Goal: Transaction & Acquisition: Obtain resource

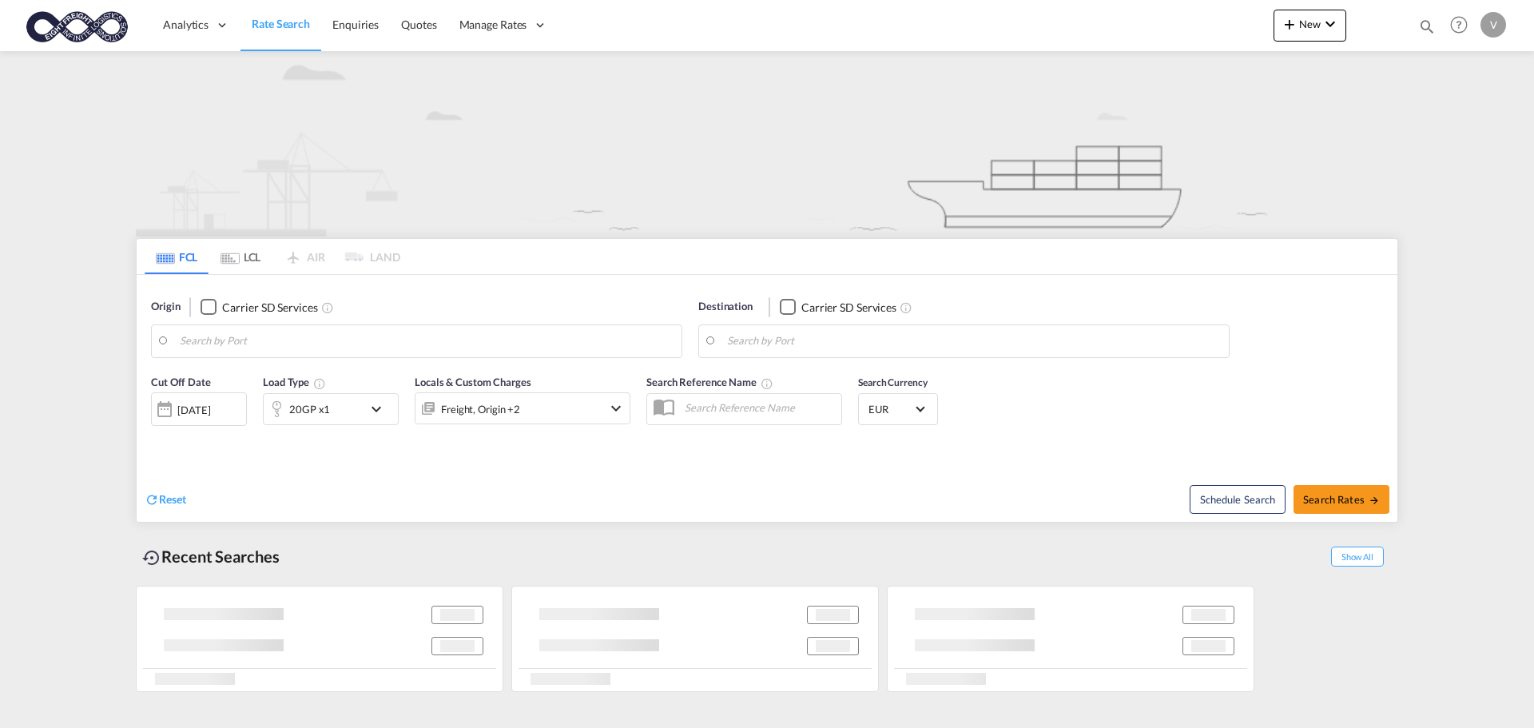
type input "[GEOGRAPHIC_DATA], [GEOGRAPHIC_DATA]"
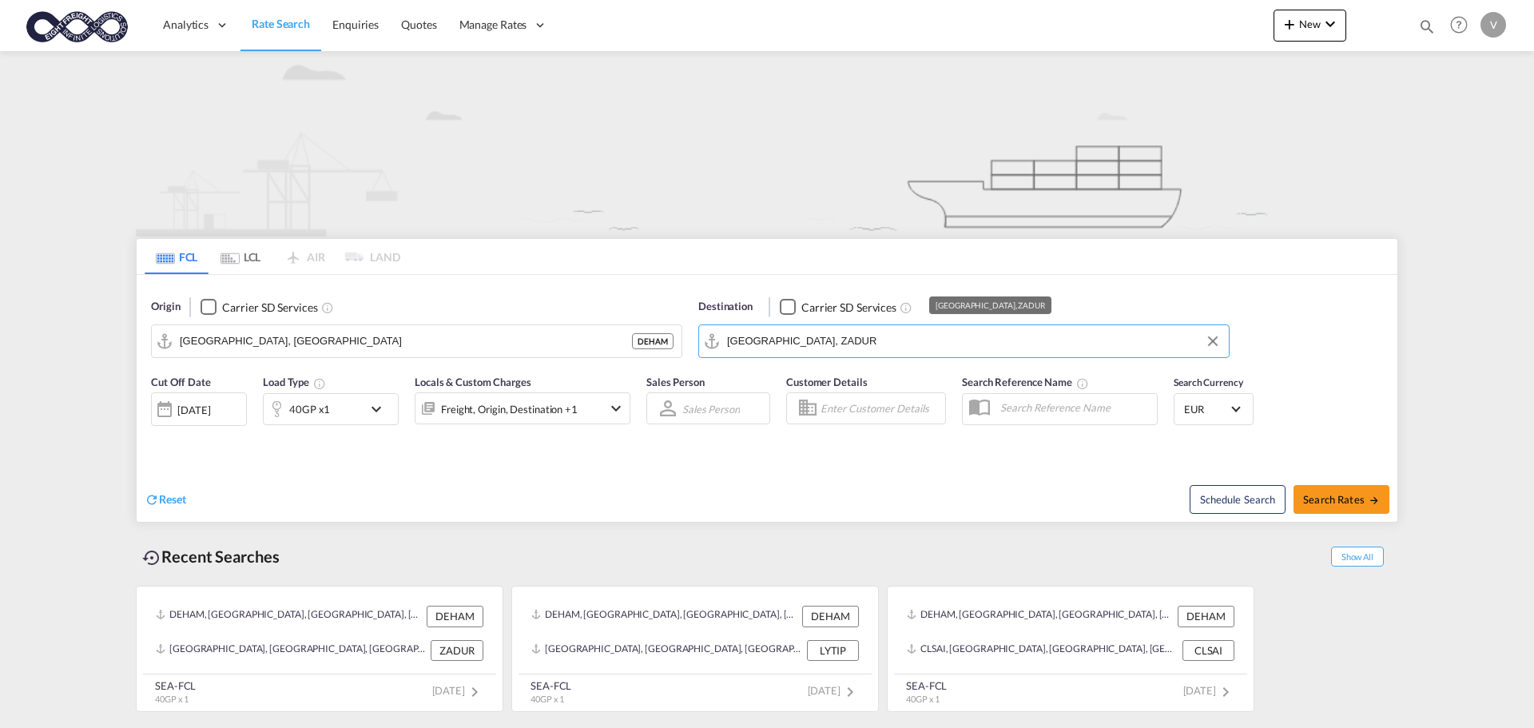
drag, startPoint x: 839, startPoint y: 344, endPoint x: 637, endPoint y: 336, distance: 201.4
click at [637, 336] on div "Origin Carrier SD Services Hamburg, DEHAM DEHAM Destination Carrier SD Services…" at bounding box center [767, 320] width 1260 height 91
drag, startPoint x: 831, startPoint y: 339, endPoint x: 702, endPoint y: 331, distance: 128.8
click at [702, 331] on md-input-container "Durban, ZADUR" at bounding box center [964, 341] width 530 height 32
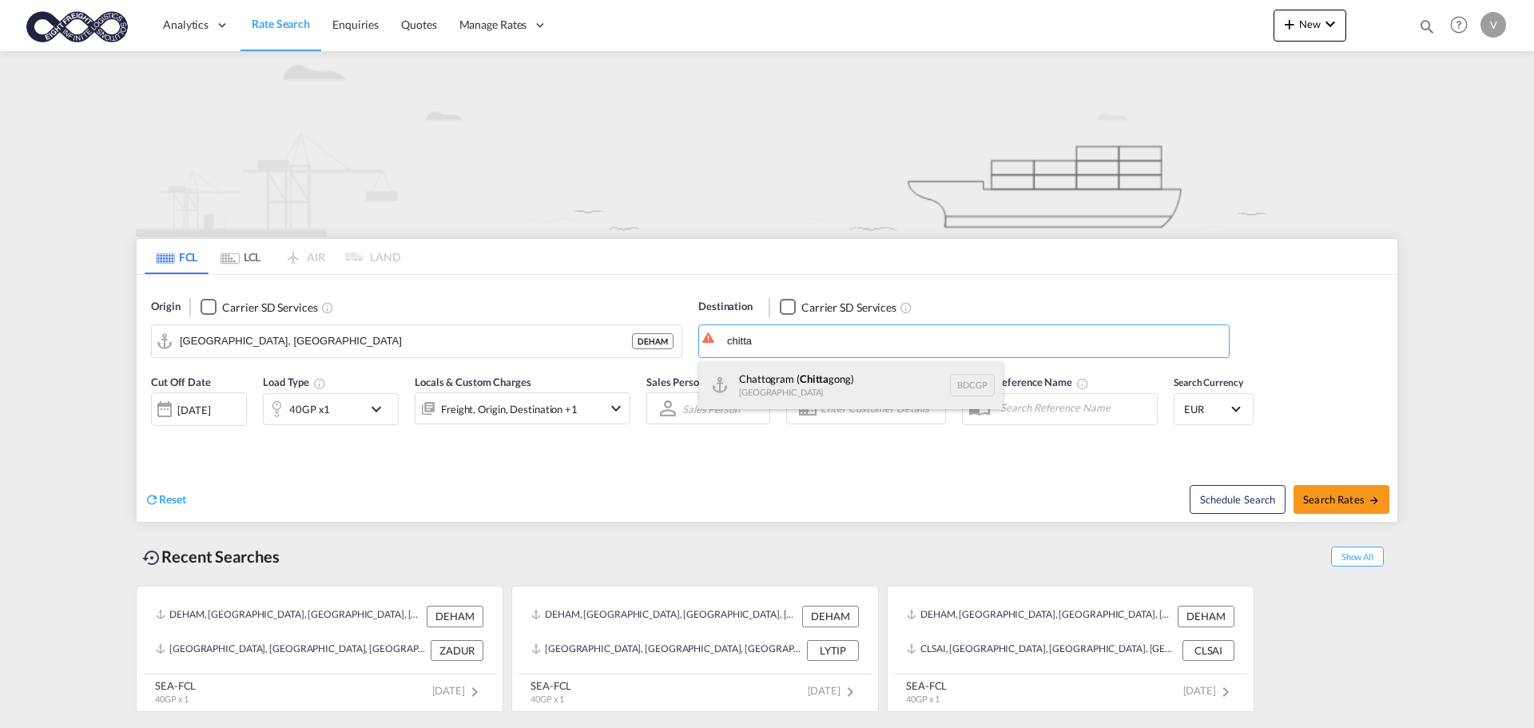
click at [775, 383] on div "Chattogram ( Chitta gong) Bangladesh BDCGP" at bounding box center [851, 385] width 304 height 48
type input "Chattogram (Chittagong), BDCGP"
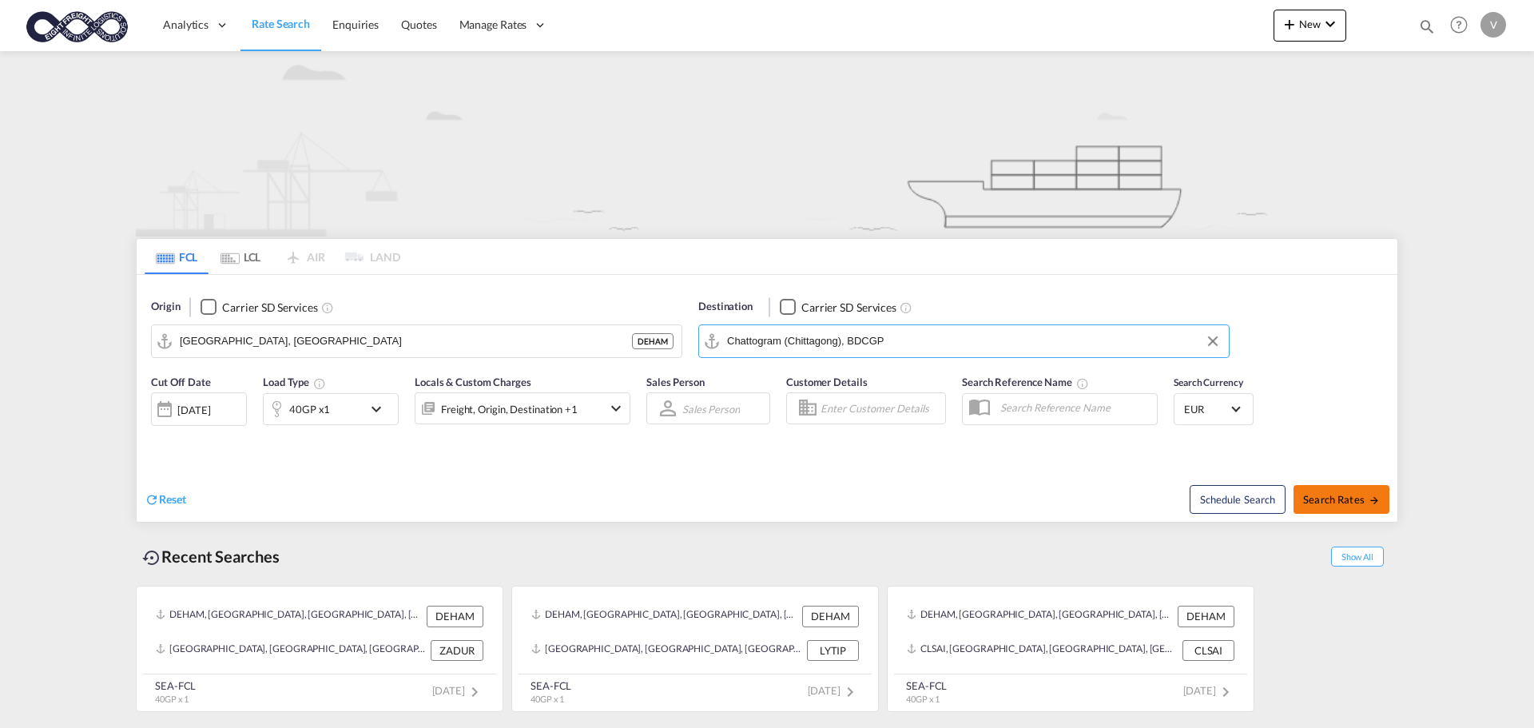
click at [1349, 498] on span "Search Rates" at bounding box center [1341, 499] width 77 height 13
type input "DEHAM to BDCGP / 18 Aug 2025"
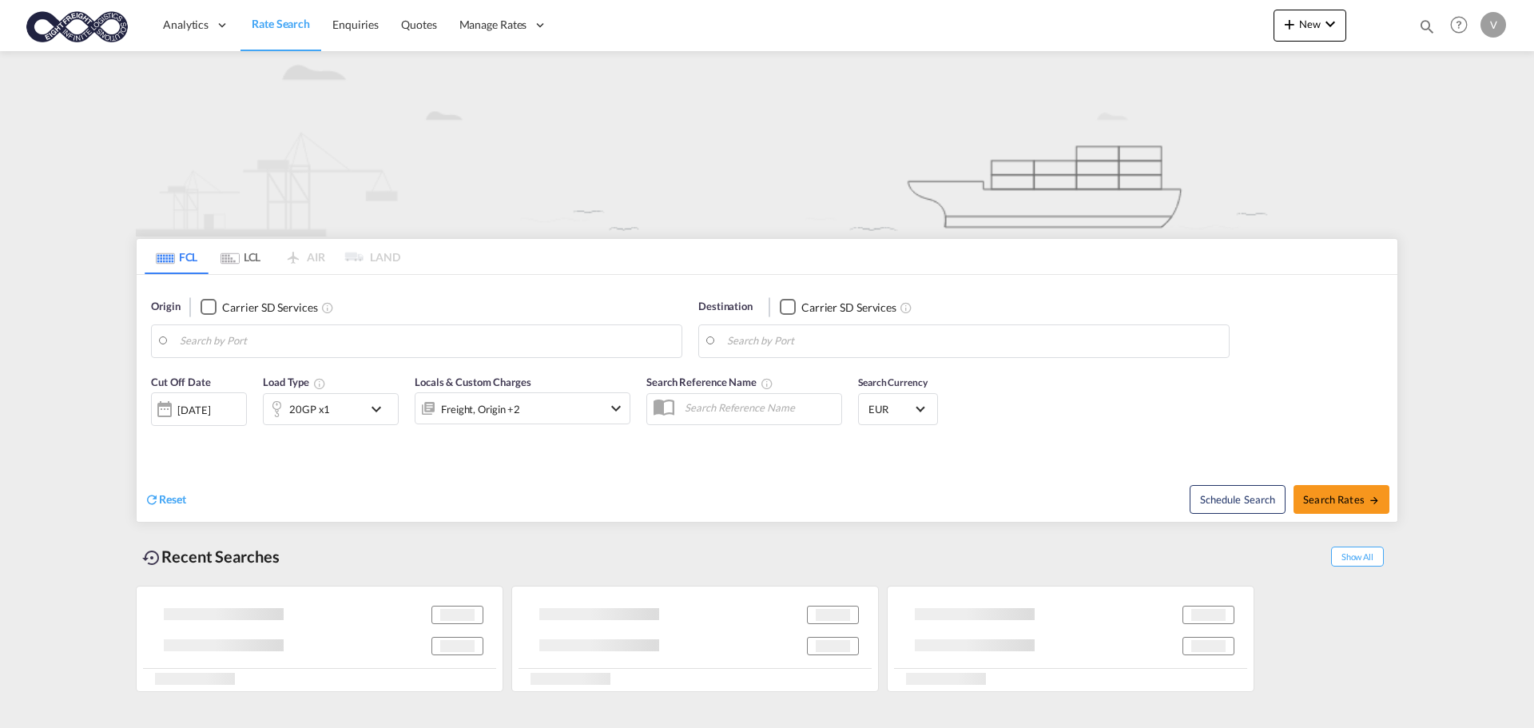
type input "[GEOGRAPHIC_DATA], [GEOGRAPHIC_DATA]"
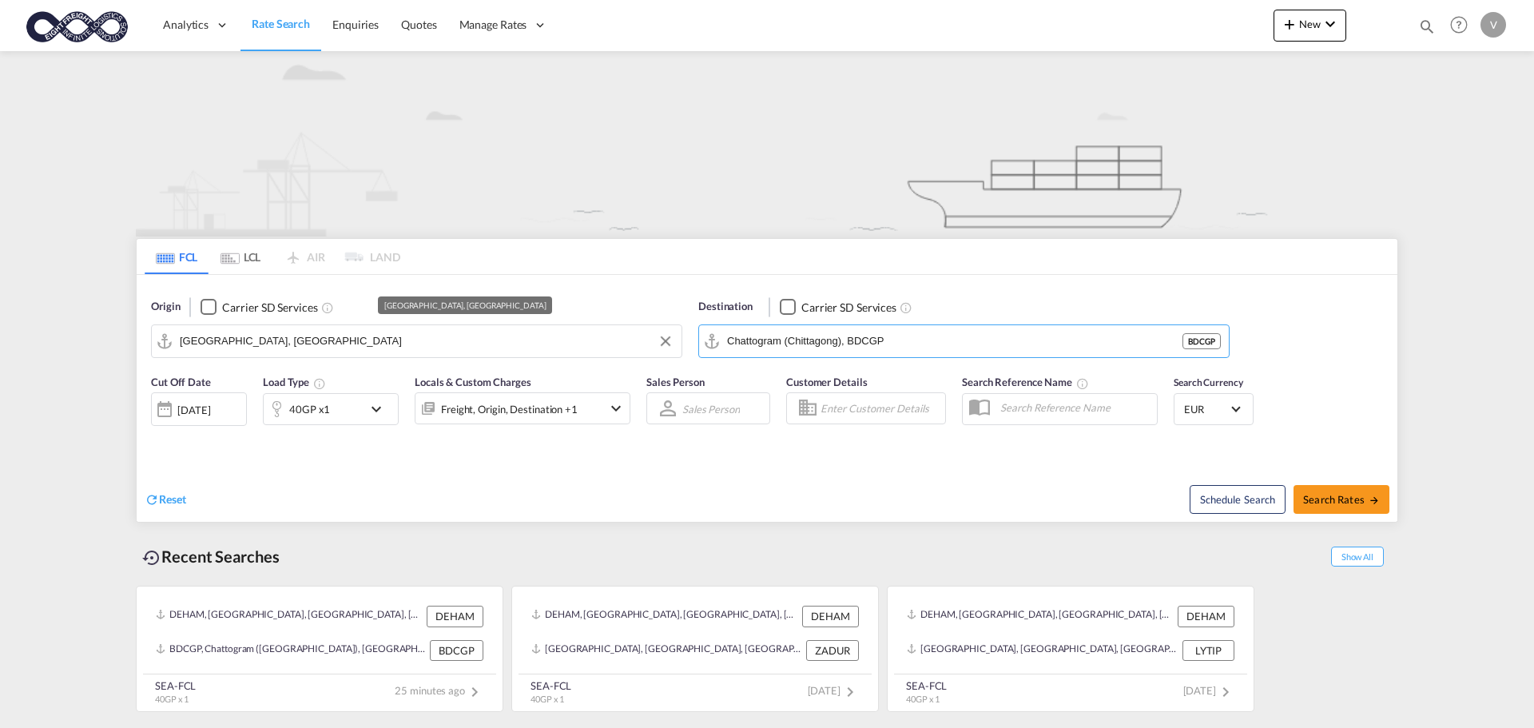
drag, startPoint x: 883, startPoint y: 341, endPoint x: 653, endPoint y: 353, distance: 229.6
click at [653, 353] on div "Origin Carrier SD Services [GEOGRAPHIC_DATA], DEHAM Destination Carrier SD Serv…" at bounding box center [767, 320] width 1260 height 91
click at [690, 347] on div "Origin Carrier SD Services [GEOGRAPHIC_DATA], DEHAM Destination Carrier SD Serv…" at bounding box center [767, 320] width 1260 height 91
drag, startPoint x: 831, startPoint y: 337, endPoint x: 896, endPoint y: 339, distance: 65.5
click at [896, 339] on input "Chattogram (Chittagong), BDCGP" at bounding box center [974, 341] width 494 height 24
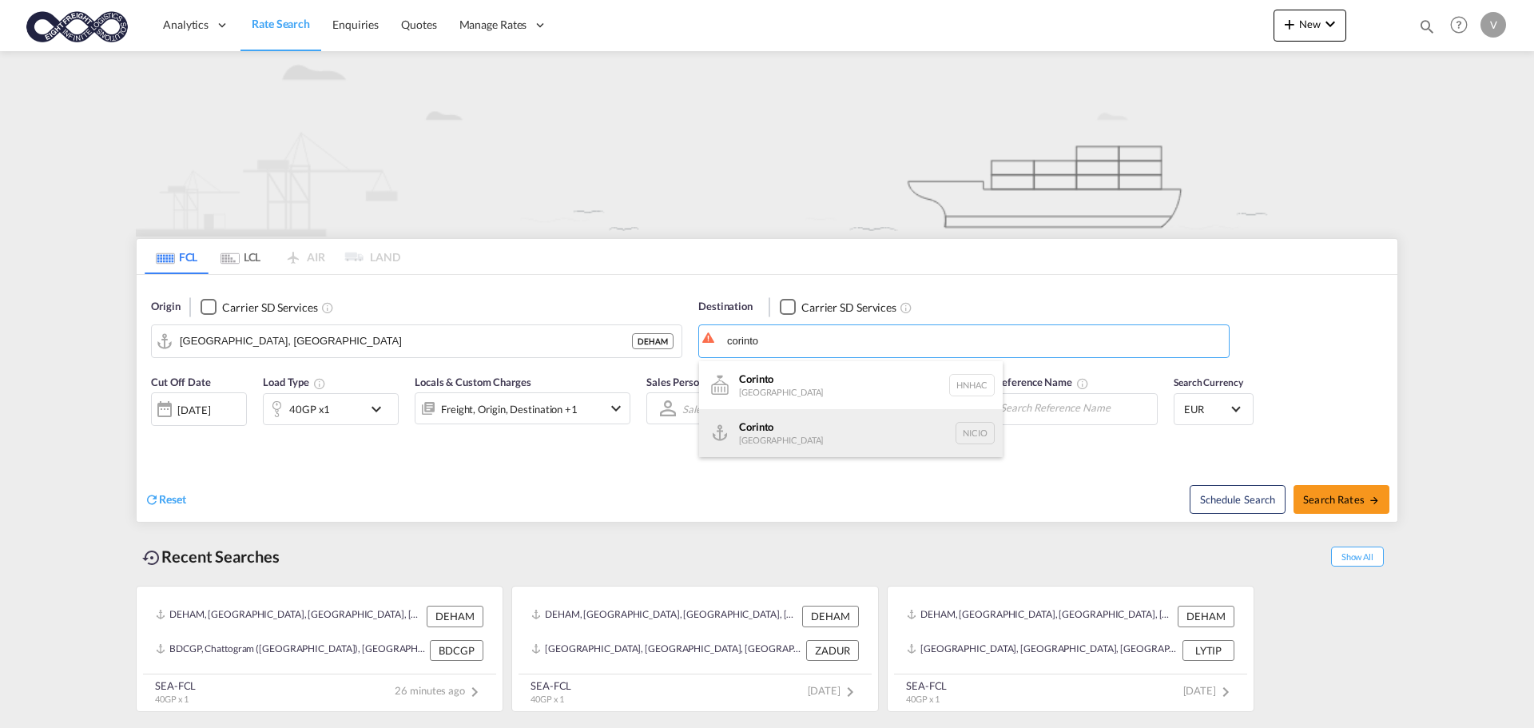
click at [768, 443] on div "Corinto [GEOGRAPHIC_DATA] NICIO" at bounding box center [851, 433] width 304 height 48
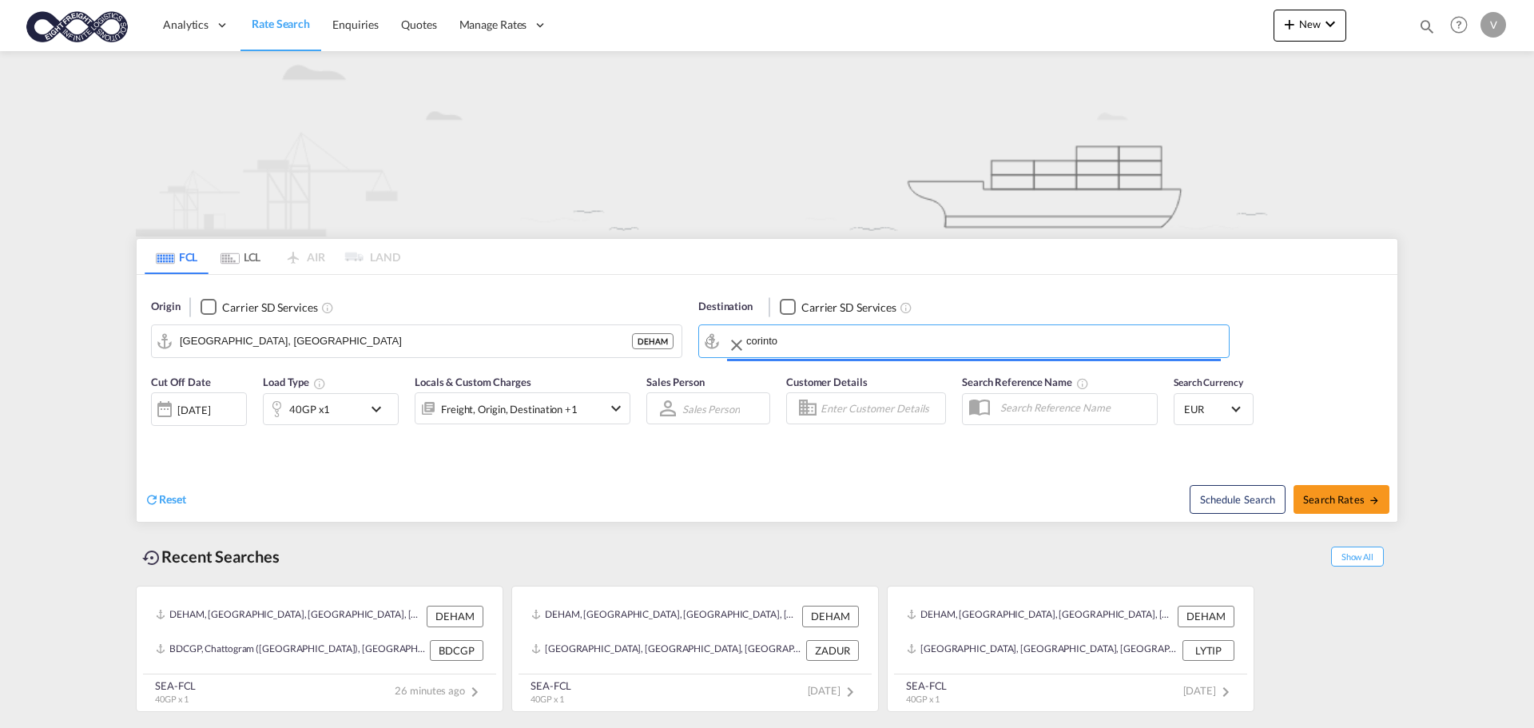
type input "Corinto, NICIO"
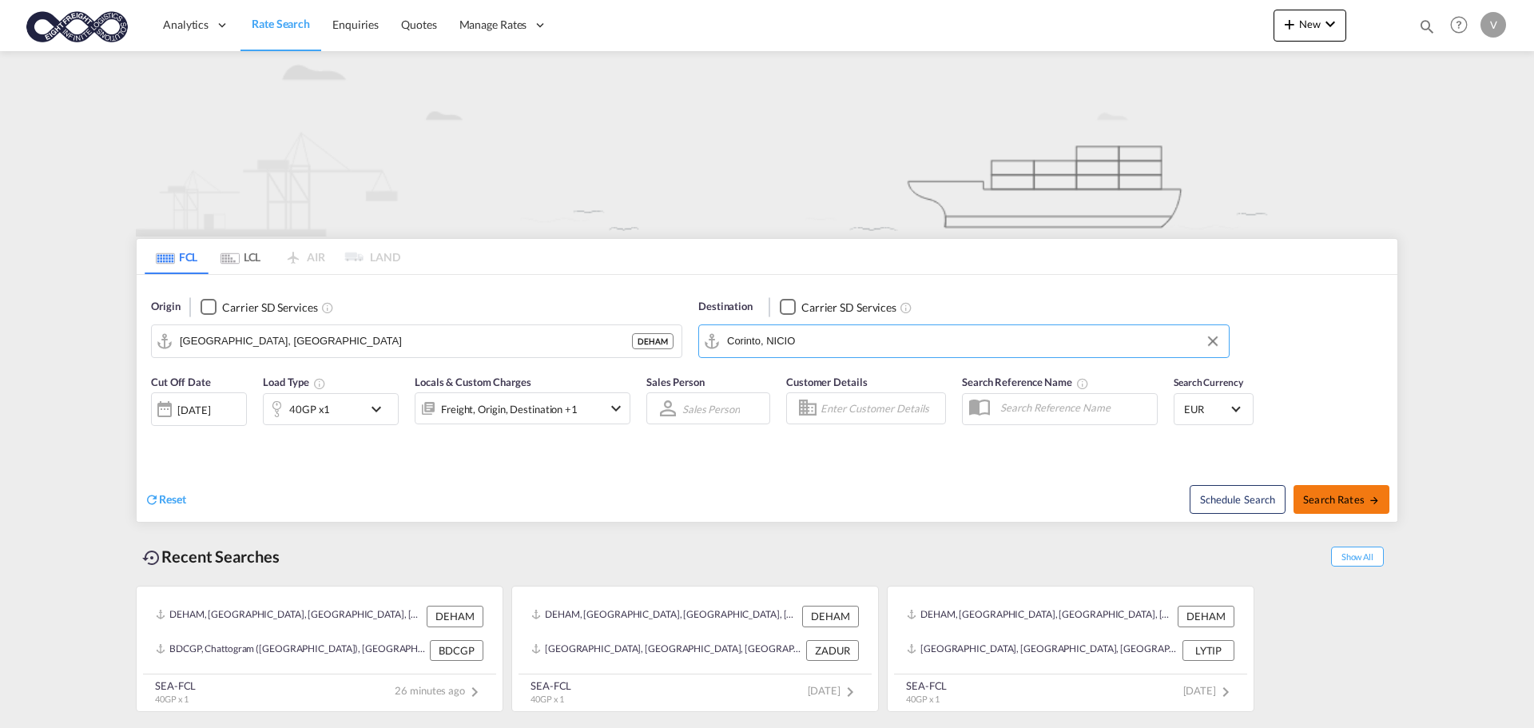
click at [1337, 498] on span "Search Rates" at bounding box center [1341, 499] width 77 height 13
type input "DEHAM to NICIO / [DATE]"
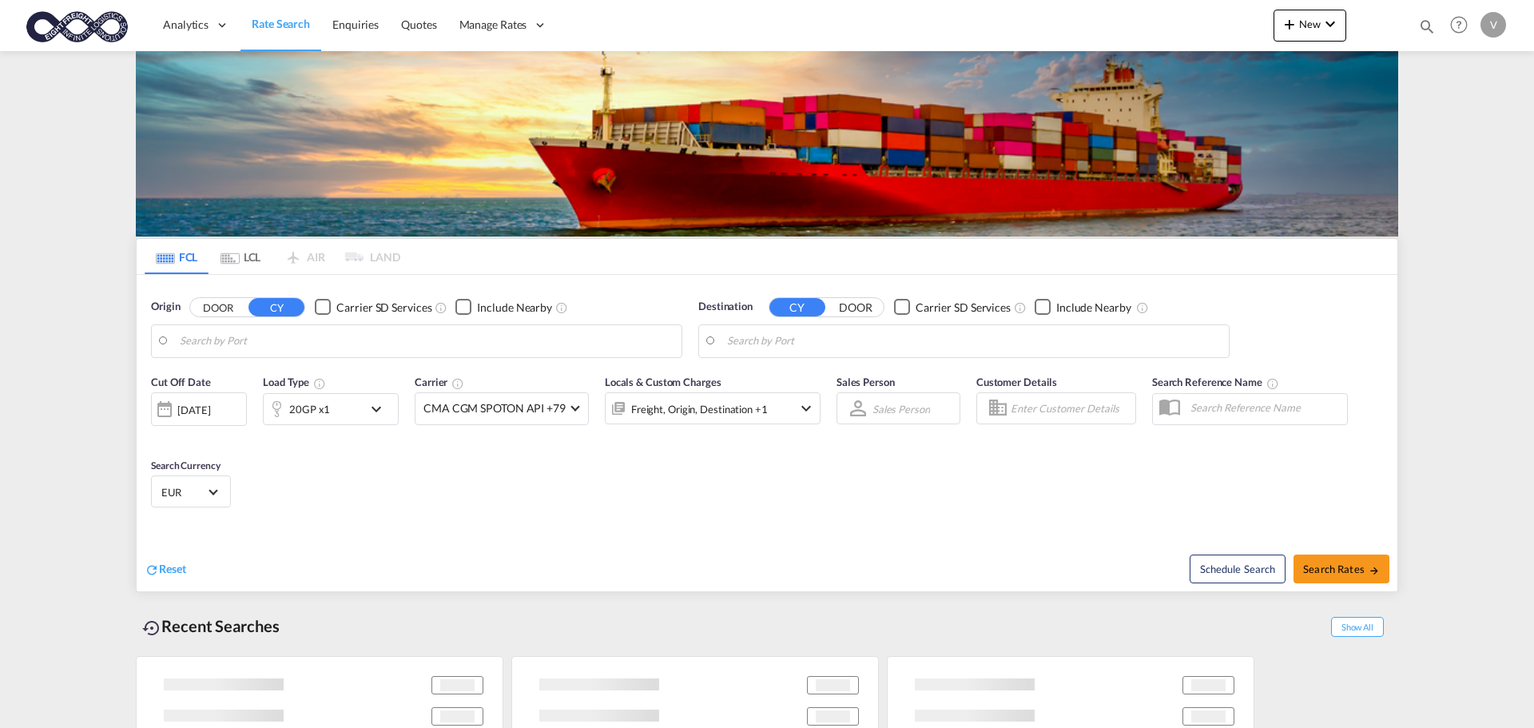
type input "[GEOGRAPHIC_DATA], [GEOGRAPHIC_DATA]"
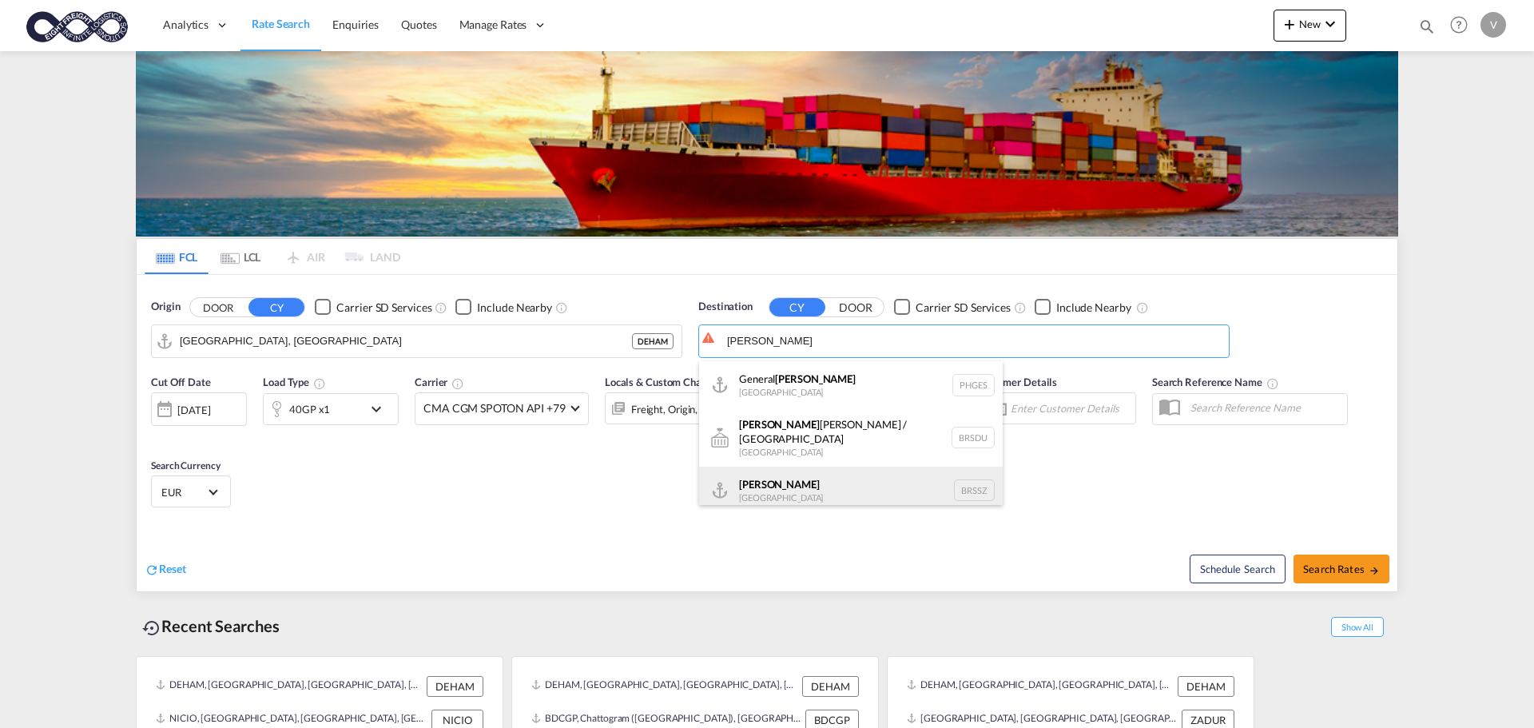
click at [774, 472] on div "Santos Brazil BRSSZ" at bounding box center [851, 490] width 304 height 48
type input "Santos, BRSSZ"
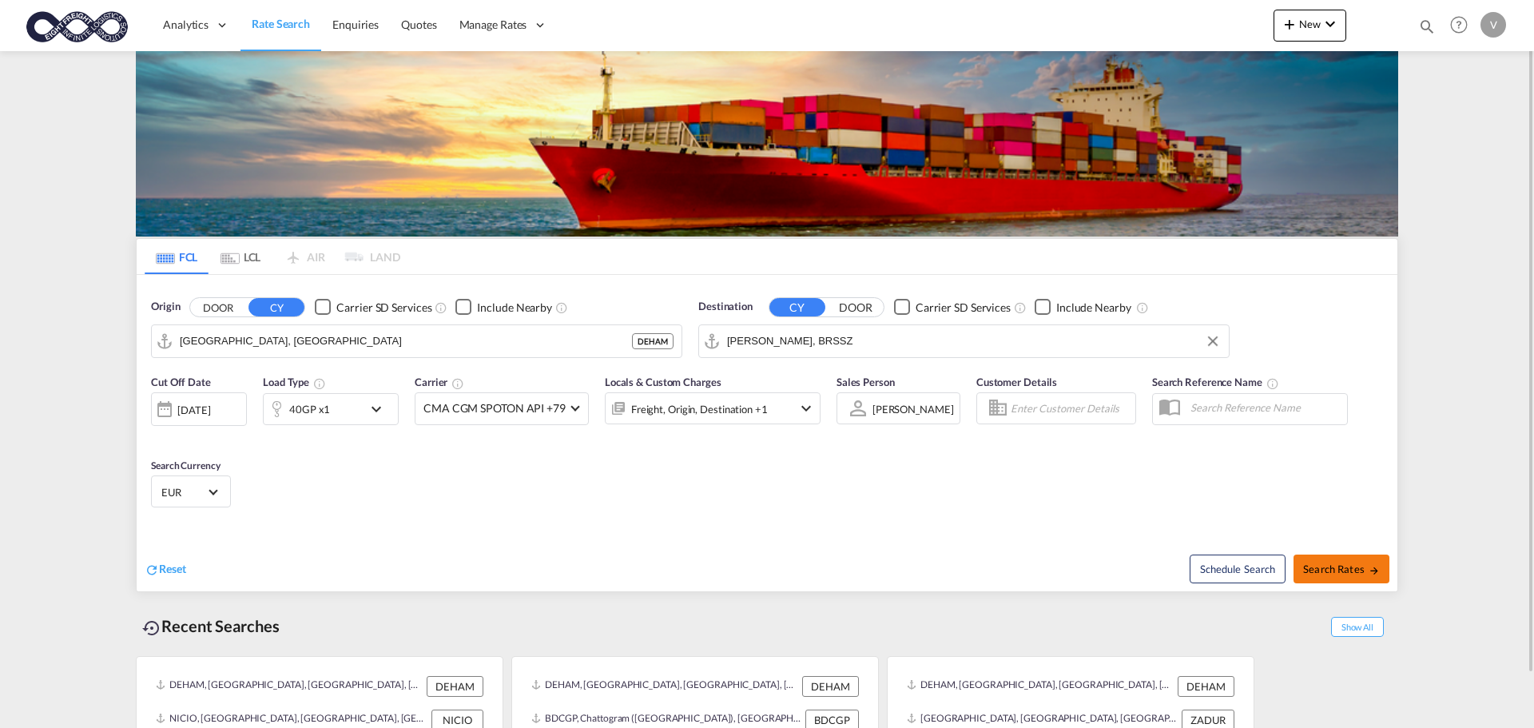
click at [1327, 571] on span "Search Rates" at bounding box center [1341, 568] width 77 height 13
type input "DEHAM to BRSSZ / 18 Aug 2025"
